Goal: Task Accomplishment & Management: Use online tool/utility

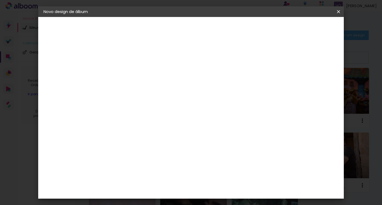
click at [130, 72] on input at bounding box center [130, 71] width 0 height 8
type input "Tainale"
type paper-input "Tainale"
click at [185, 28] on paper-button "Avançar" at bounding box center [172, 28] width 26 height 9
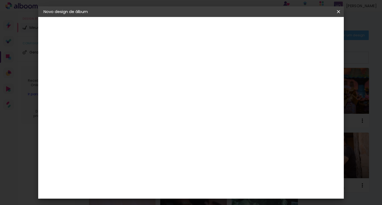
click at [149, 186] on div "Conceitual Álbuns" at bounding box center [138, 190] width 23 height 8
click at [0, 0] on slot "Avançar" at bounding box center [0, 0] width 0 height 0
click at [166, 128] on span "20 × 25" at bounding box center [153, 135] width 25 height 14
click at [217, 32] on paper-button "Avançar" at bounding box center [204, 28] width 26 height 9
click at [276, 58] on div at bounding box center [273, 57] width 5 height 5
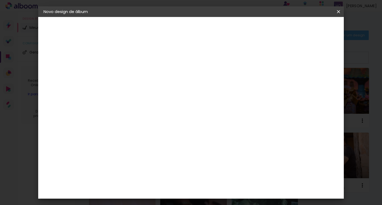
type paper-checkbox "on"
click at [306, 29] on span "Iniciar design" at bounding box center [293, 28] width 24 height 4
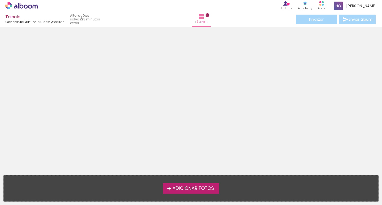
click at [200, 187] on span "Adicionar Fotos" at bounding box center [194, 188] width 42 height 5
click at [0, 0] on input "file" at bounding box center [0, 0] width 0 height 0
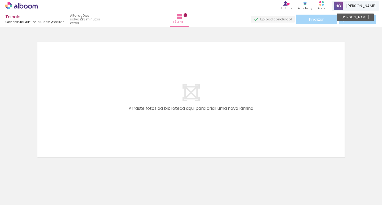
scroll to position [7, 0]
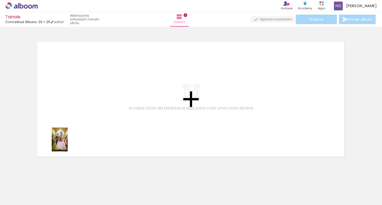
drag, startPoint x: 59, startPoint y: 188, endPoint x: 68, endPoint y: 142, distance: 47.6
click at [68, 142] on quentale-workspace at bounding box center [191, 102] width 382 height 205
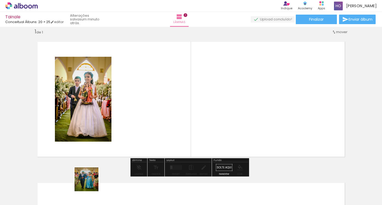
drag, startPoint x: 87, startPoint y: 187, endPoint x: 121, endPoint y: 132, distance: 64.3
click at [121, 132] on quentale-workspace at bounding box center [191, 102] width 382 height 205
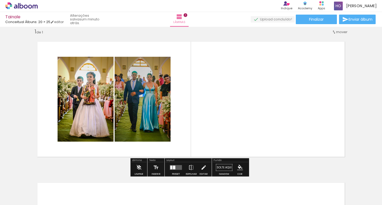
click at [28, 189] on iron-icon at bounding box center [27, 189] width 4 height 4
click at [27, 188] on iron-icon at bounding box center [27, 189] width 4 height 4
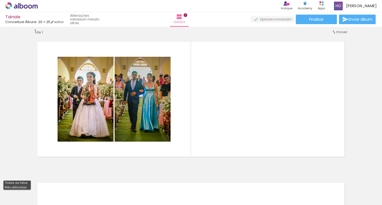
click at [0, 0] on slot "Não utilizadas" at bounding box center [0, 0] width 0 height 0
type input "Não utilizadas"
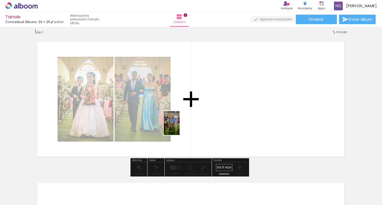
drag, startPoint x: 75, startPoint y: 176, endPoint x: 181, endPoint y: 127, distance: 117.2
click at [181, 127] on quentale-workspace at bounding box center [191, 102] width 382 height 205
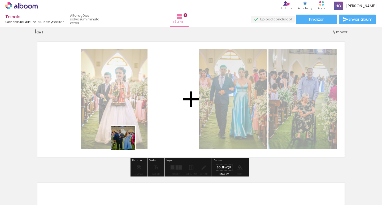
drag, startPoint x: 59, startPoint y: 191, endPoint x: 151, endPoint y: 131, distance: 109.6
click at [151, 131] on quentale-workspace at bounding box center [191, 102] width 382 height 205
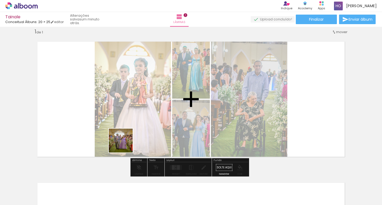
drag, startPoint x: 84, startPoint y: 171, endPoint x: 132, endPoint y: 139, distance: 58.1
click at [132, 139] on quentale-workspace at bounding box center [191, 102] width 382 height 205
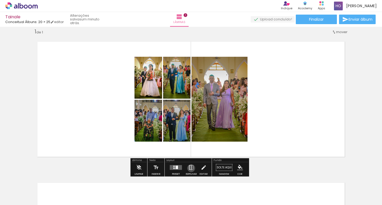
click at [190, 168] on iron-icon at bounding box center [191, 167] width 6 height 11
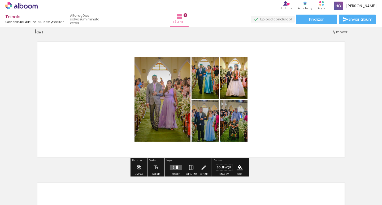
click at [174, 169] on div at bounding box center [174, 169] width 1 height 2
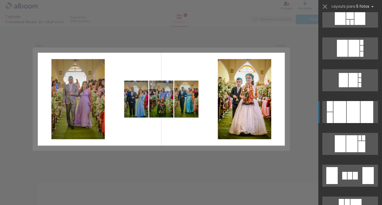
scroll to position [664, 0]
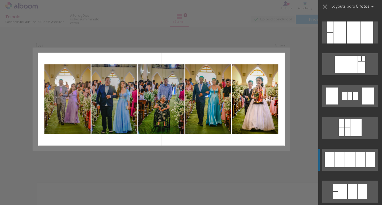
click at [345, 157] on div at bounding box center [350, 159] width 10 height 15
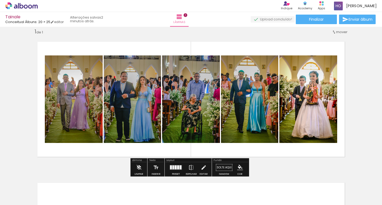
click at [191, 172] on quentale-thumb at bounding box center [202, 187] width 30 height 31
click at [191, 170] on iron-icon at bounding box center [191, 167] width 6 height 11
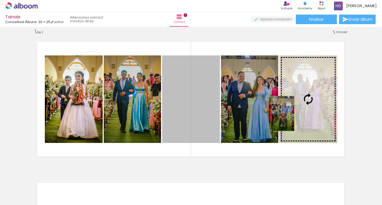
drag, startPoint x: 195, startPoint y: 114, endPoint x: 281, endPoint y: 114, distance: 85.7
click at [0, 0] on slot at bounding box center [0, 0] width 0 height 0
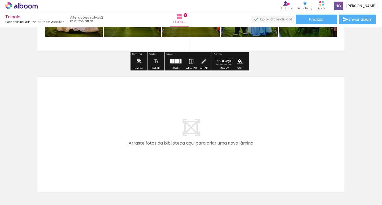
scroll to position [140, 0]
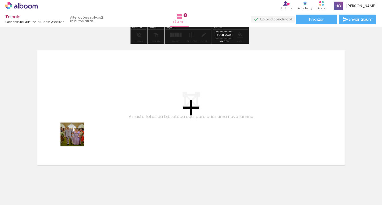
click at [77, 138] on quentale-workspace at bounding box center [191, 102] width 382 height 205
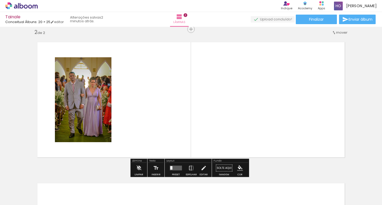
scroll to position [148, 0]
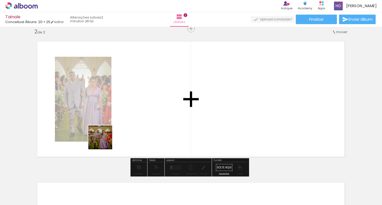
drag, startPoint x: 54, startPoint y: 190, endPoint x: 123, endPoint y: 127, distance: 92.8
click at [123, 127] on quentale-workspace at bounding box center [191, 102] width 382 height 205
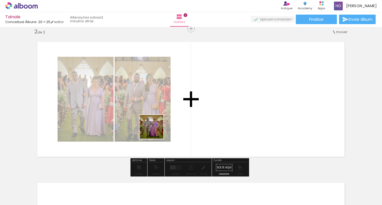
drag, startPoint x: 132, startPoint y: 145, endPoint x: 157, endPoint y: 130, distance: 28.7
click at [157, 130] on quentale-workspace at bounding box center [191, 102] width 382 height 205
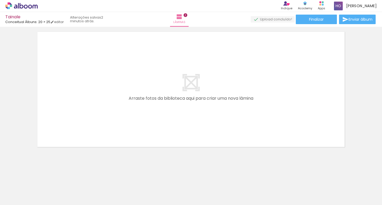
scroll to position [0, 0]
drag, startPoint x: 80, startPoint y: 200, endPoint x: 65, endPoint y: 190, distance: 18.3
click at [72, 200] on quentale-thumb at bounding box center [83, 187] width 30 height 31
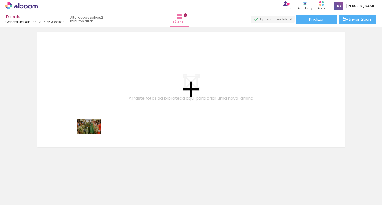
drag, startPoint x: 61, startPoint y: 188, endPoint x: 94, endPoint y: 133, distance: 64.4
click at [94, 134] on quentale-workspace at bounding box center [191, 102] width 382 height 205
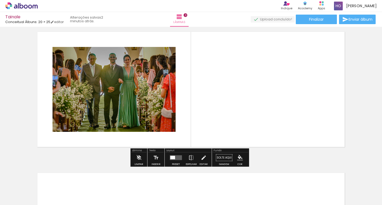
scroll to position [289, 0]
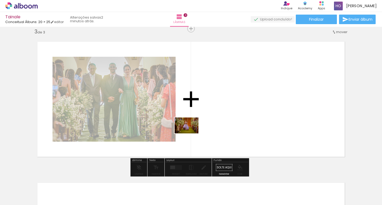
drag, startPoint x: 66, startPoint y: 189, endPoint x: 198, endPoint y: 130, distance: 144.6
click at [198, 130] on quentale-workspace at bounding box center [191, 102] width 382 height 205
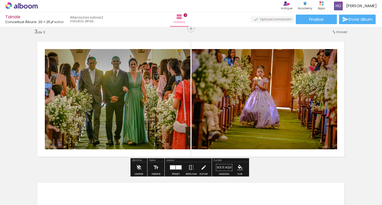
click at [204, 54] on div at bounding box center [204, 54] width 8 height 8
click at [204, 53] on div at bounding box center [204, 54] width 8 height 8
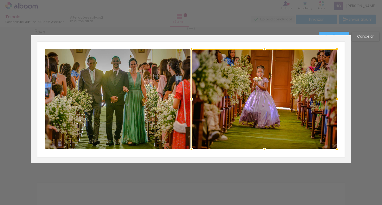
drag, startPoint x: 205, startPoint y: 53, endPoint x: 208, endPoint y: 54, distance: 2.9
click at [208, 54] on div at bounding box center [265, 99] width 146 height 100
click at [0, 0] on slot "Cancelar" at bounding box center [0, 0] width 0 height 0
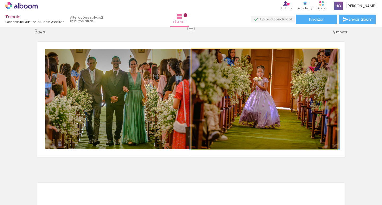
click at [205, 54] on div at bounding box center [204, 54] width 8 height 8
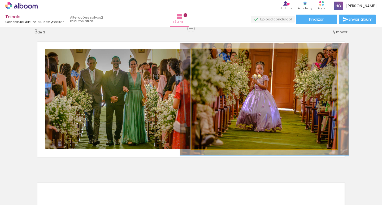
type paper-slider "112"
click at [208, 54] on div at bounding box center [206, 54] width 8 height 8
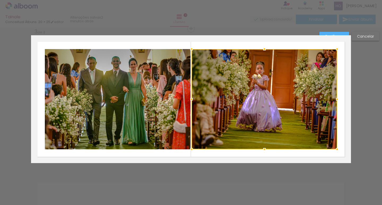
click at [208, 54] on div at bounding box center [265, 99] width 146 height 100
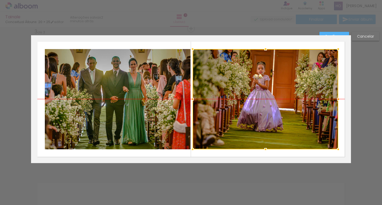
click at [209, 54] on div at bounding box center [266, 99] width 146 height 100
click at [359, 82] on div "Confirmar Cancelar" at bounding box center [191, 26] width 382 height 578
click at [342, 32] on paper-button "Confirmar" at bounding box center [335, 36] width 30 height 9
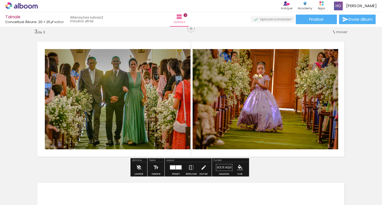
click at [342, 32] on span "mover" at bounding box center [341, 31] width 11 height 5
click at [357, 37] on div "Inserir lâmina 1 de 3 Inserir lâmina 2 de 3 Inserir lâmina 3 de 3" at bounding box center [191, 21] width 382 height 565
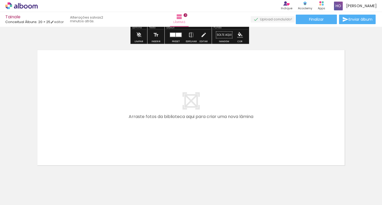
scroll to position [440, 0]
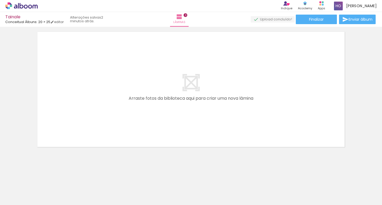
drag, startPoint x: 61, startPoint y: 191, endPoint x: 80, endPoint y: 159, distance: 37.2
click at [0, 0] on slot at bounding box center [0, 0] width 0 height 0
click at [102, 131] on quentale-layouter at bounding box center [191, 89] width 320 height 128
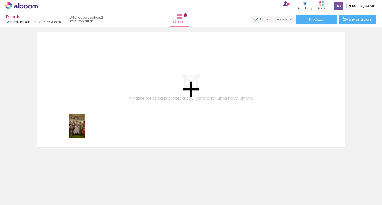
drag, startPoint x: 67, startPoint y: 173, endPoint x: 85, endPoint y: 130, distance: 46.8
click at [85, 130] on quentale-workspace at bounding box center [191, 102] width 382 height 205
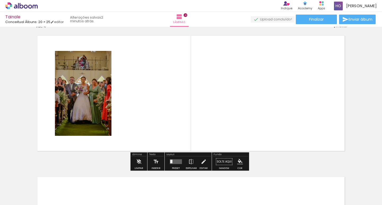
scroll to position [431, 0]
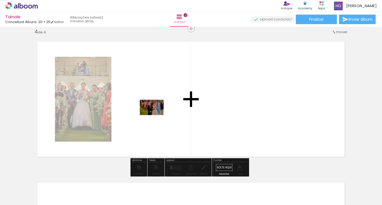
drag, startPoint x: 109, startPoint y: 146, endPoint x: 156, endPoint y: 116, distance: 56.3
click at [156, 116] on quentale-workspace at bounding box center [191, 102] width 382 height 205
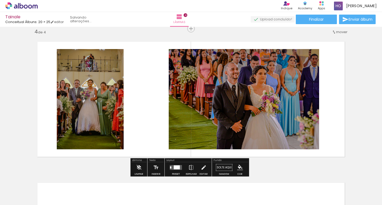
click at [156, 116] on quentale-layouter at bounding box center [191, 99] width 320 height 128
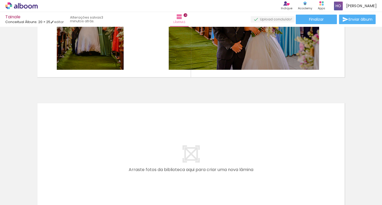
scroll to position [582, 0]
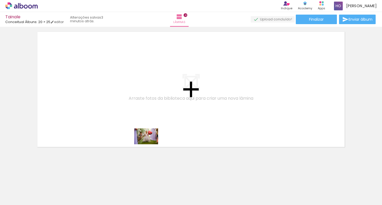
drag, startPoint x: 178, startPoint y: 162, endPoint x: 150, endPoint y: 144, distance: 32.6
click at [150, 144] on quentale-workspace at bounding box center [191, 102] width 382 height 205
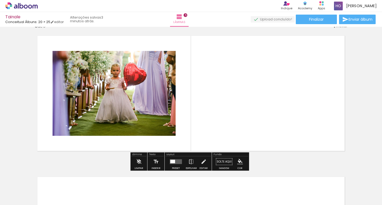
scroll to position [572, 0]
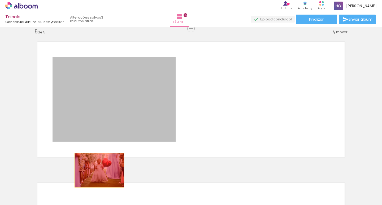
drag, startPoint x: 127, startPoint y: 112, endPoint x: 97, endPoint y: 175, distance: 70.4
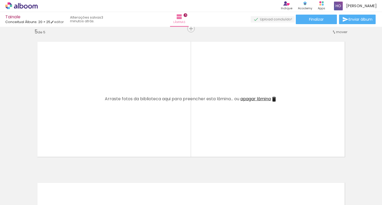
click at [64, 183] on div at bounding box center [53, 187] width 24 height 16
drag, startPoint x: 79, startPoint y: 164, endPoint x: 91, endPoint y: 142, distance: 25.0
drag, startPoint x: 54, startPoint y: 191, endPoint x: 71, endPoint y: 148, distance: 46.6
click at [67, 157] on quentale-workspace at bounding box center [191, 102] width 382 height 205
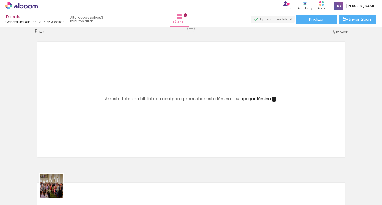
click at [77, 138] on quentale-layouter at bounding box center [191, 99] width 320 height 128
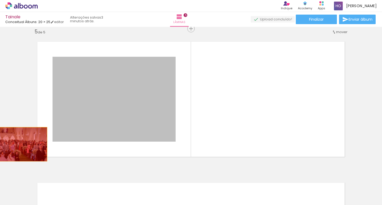
drag, startPoint x: 81, startPoint y: 112, endPoint x: 16, endPoint y: 148, distance: 74.1
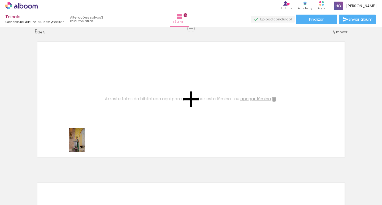
drag, startPoint x: 89, startPoint y: 191, endPoint x: 85, endPoint y: 144, distance: 47.1
click at [85, 144] on quentale-workspace at bounding box center [191, 102] width 382 height 205
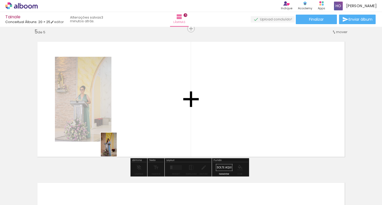
drag, startPoint x: 88, startPoint y: 190, endPoint x: 126, endPoint y: 141, distance: 61.9
click at [126, 141] on quentale-workspace at bounding box center [191, 102] width 382 height 205
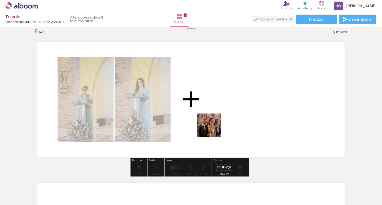
drag, startPoint x: 87, startPoint y: 192, endPoint x: 225, endPoint y: 121, distance: 155.5
click at [225, 121] on quentale-workspace at bounding box center [191, 102] width 382 height 205
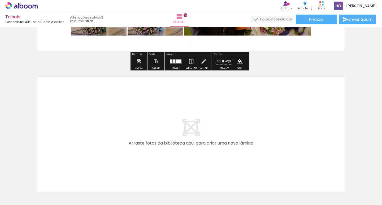
scroll to position [723, 0]
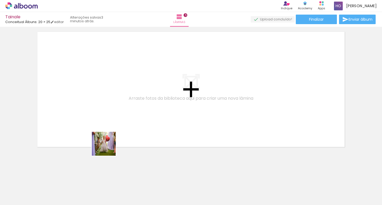
drag, startPoint x: 114, startPoint y: 171, endPoint x: 108, endPoint y: 146, distance: 26.3
click at [108, 146] on quentale-workspace at bounding box center [191, 102] width 382 height 205
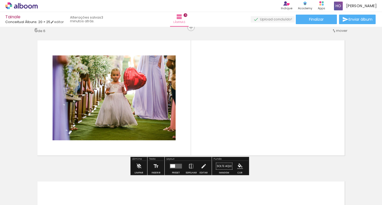
scroll to position [713, 0]
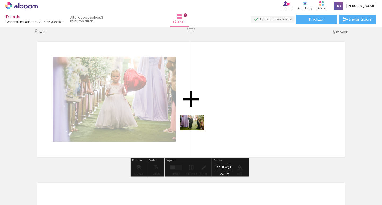
drag, startPoint x: 139, startPoint y: 172, endPoint x: 196, endPoint y: 131, distance: 70.8
click at [196, 131] on quentale-workspace at bounding box center [191, 102] width 382 height 205
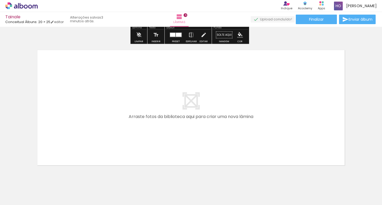
scroll to position [864, 0]
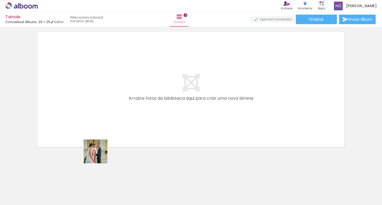
drag, startPoint x: 114, startPoint y: 186, endPoint x: 95, endPoint y: 147, distance: 43.1
click at [95, 147] on quentale-workspace at bounding box center [191, 102] width 382 height 205
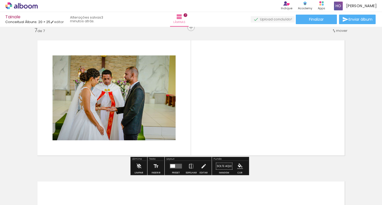
scroll to position [854, 0]
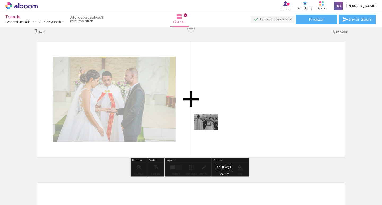
drag, startPoint x: 94, startPoint y: 187, endPoint x: 210, endPoint y: 130, distance: 129.5
click at [210, 130] on quentale-workspace at bounding box center [191, 102] width 382 height 205
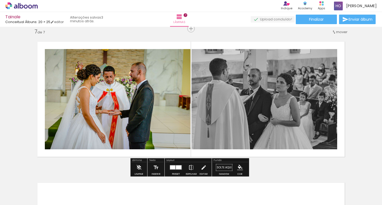
click at [190, 168] on iron-icon at bounding box center [191, 167] width 6 height 11
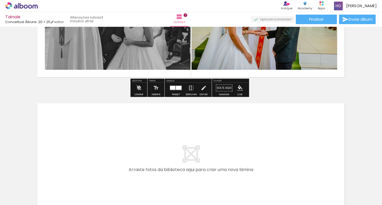
scroll to position [987, 0]
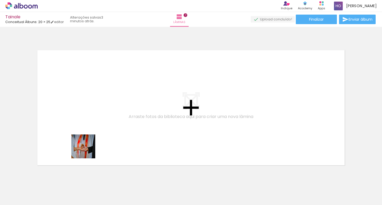
drag, startPoint x: 87, startPoint y: 153, endPoint x: 87, endPoint y: 151, distance: 2.9
click at [87, 151] on quentale-workspace at bounding box center [191, 102] width 382 height 205
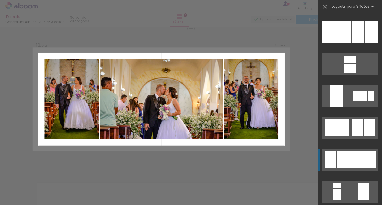
scroll to position [27, 0]
click at [346, 168] on div at bounding box center [350, 159] width 27 height 17
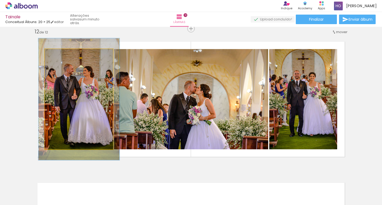
drag, startPoint x: 57, startPoint y: 55, endPoint x: 61, endPoint y: 55, distance: 3.5
type paper-slider "119"
click at [61, 55] on div at bounding box center [61, 54] width 8 height 8
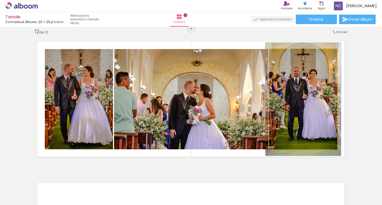
type paper-slider "111"
click at [284, 55] on div at bounding box center [284, 54] width 8 height 8
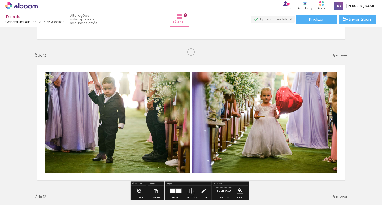
scroll to position [700, 0]
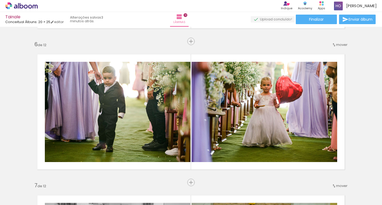
scroll to position [27, 0]
